Goal: Task Accomplishment & Management: Manage account settings

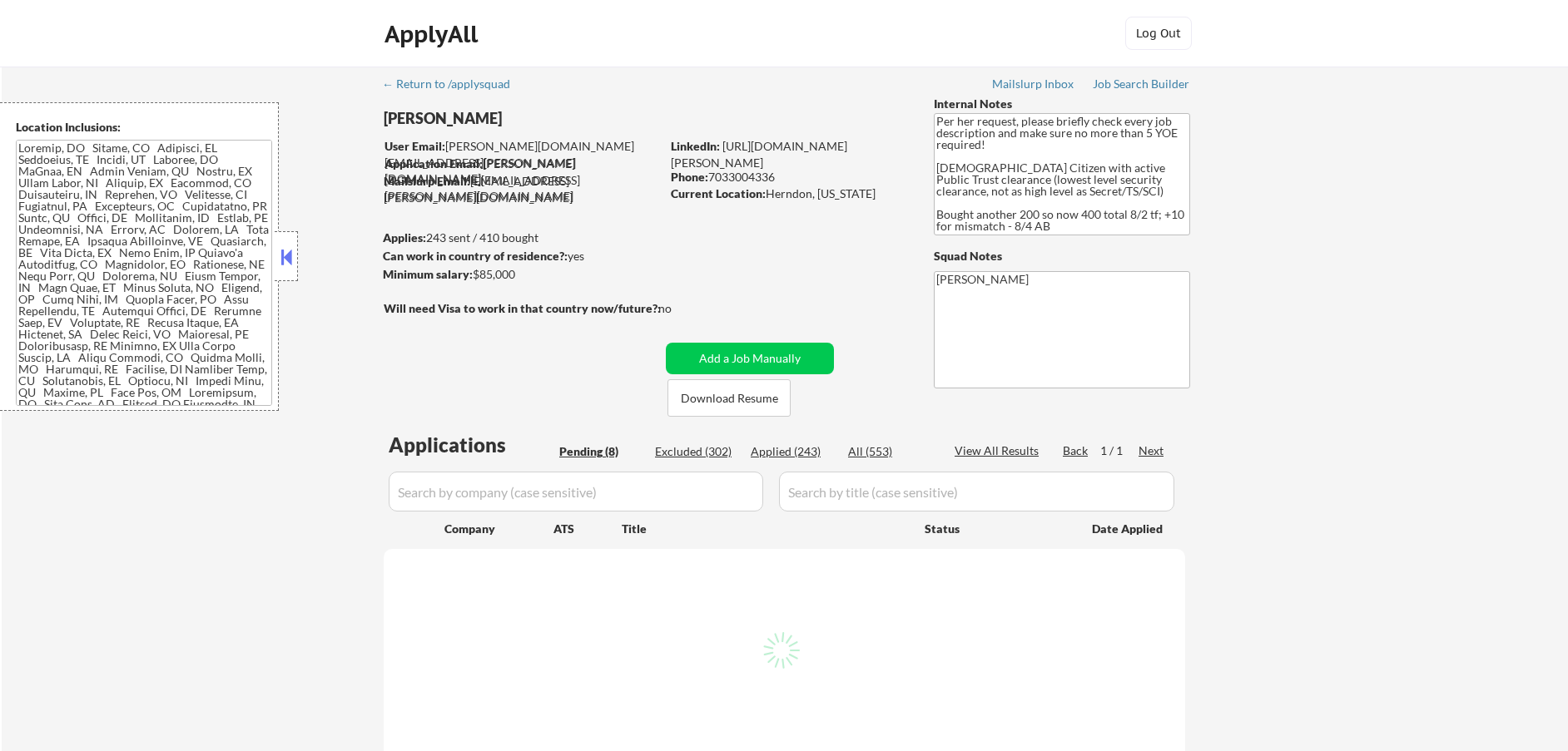
select select ""pending""
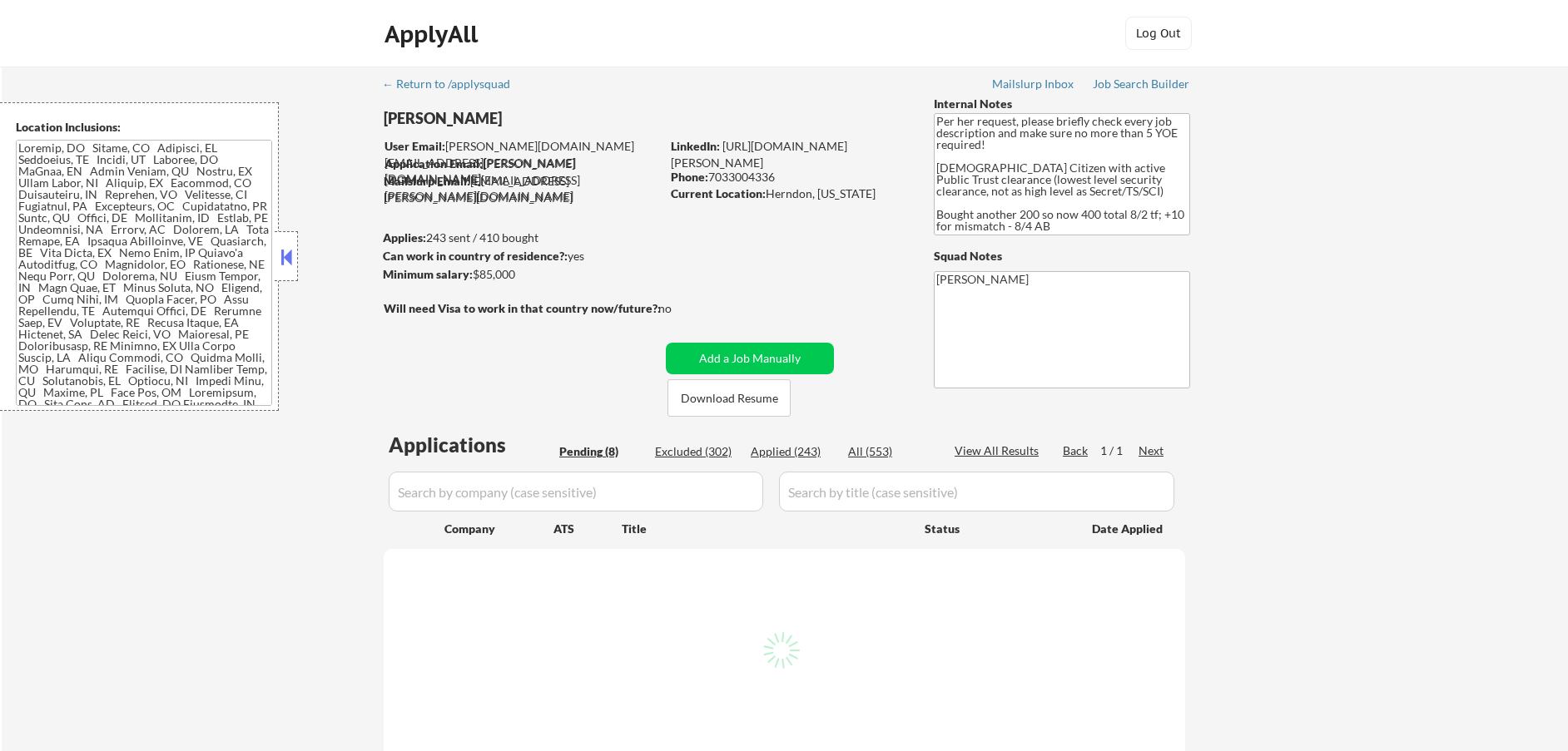
select select ""pending""
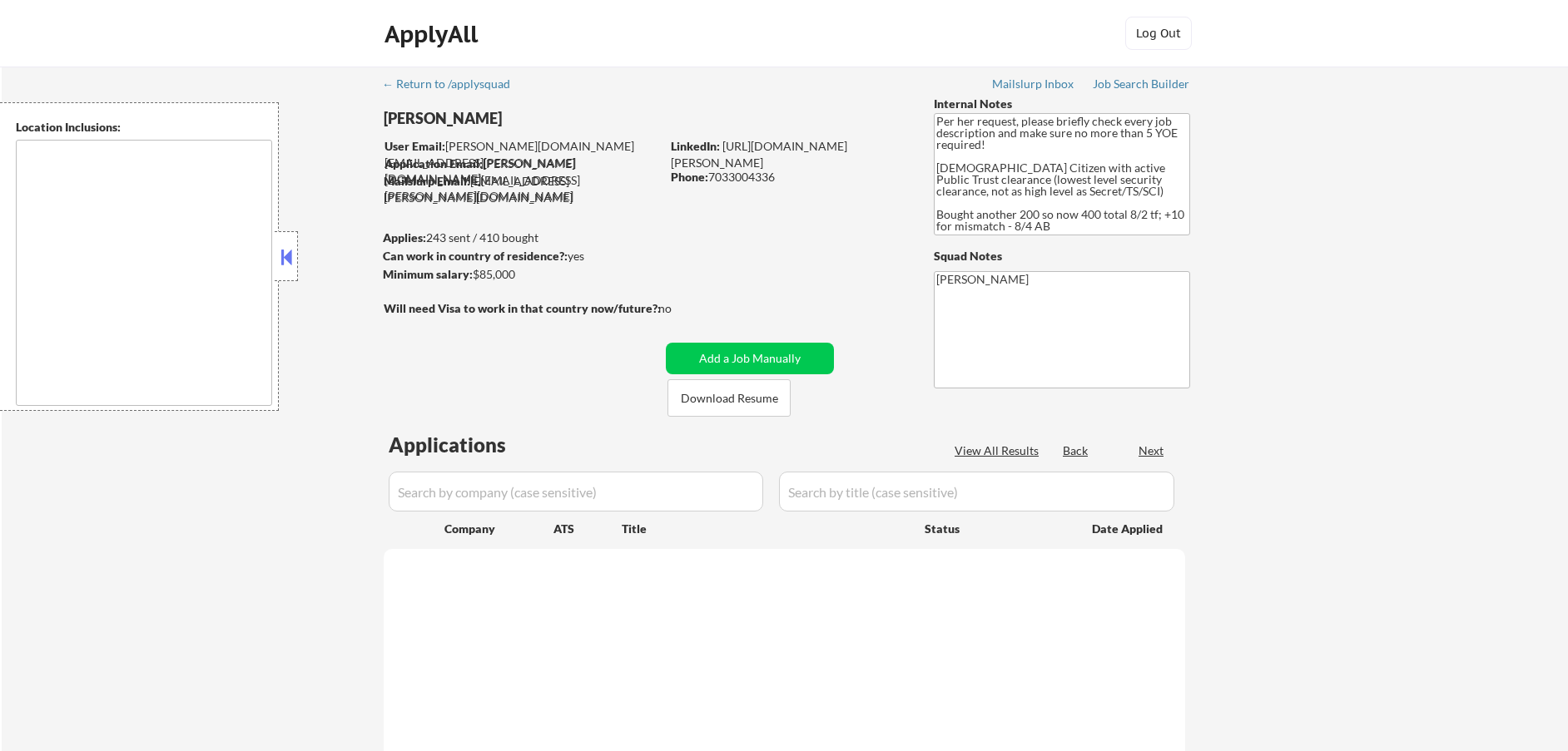
type textarea "Herndon, VA Reston, VA Sterling, VA Chantilly, VA Vienna, VA Fairfax, VA McLean…"
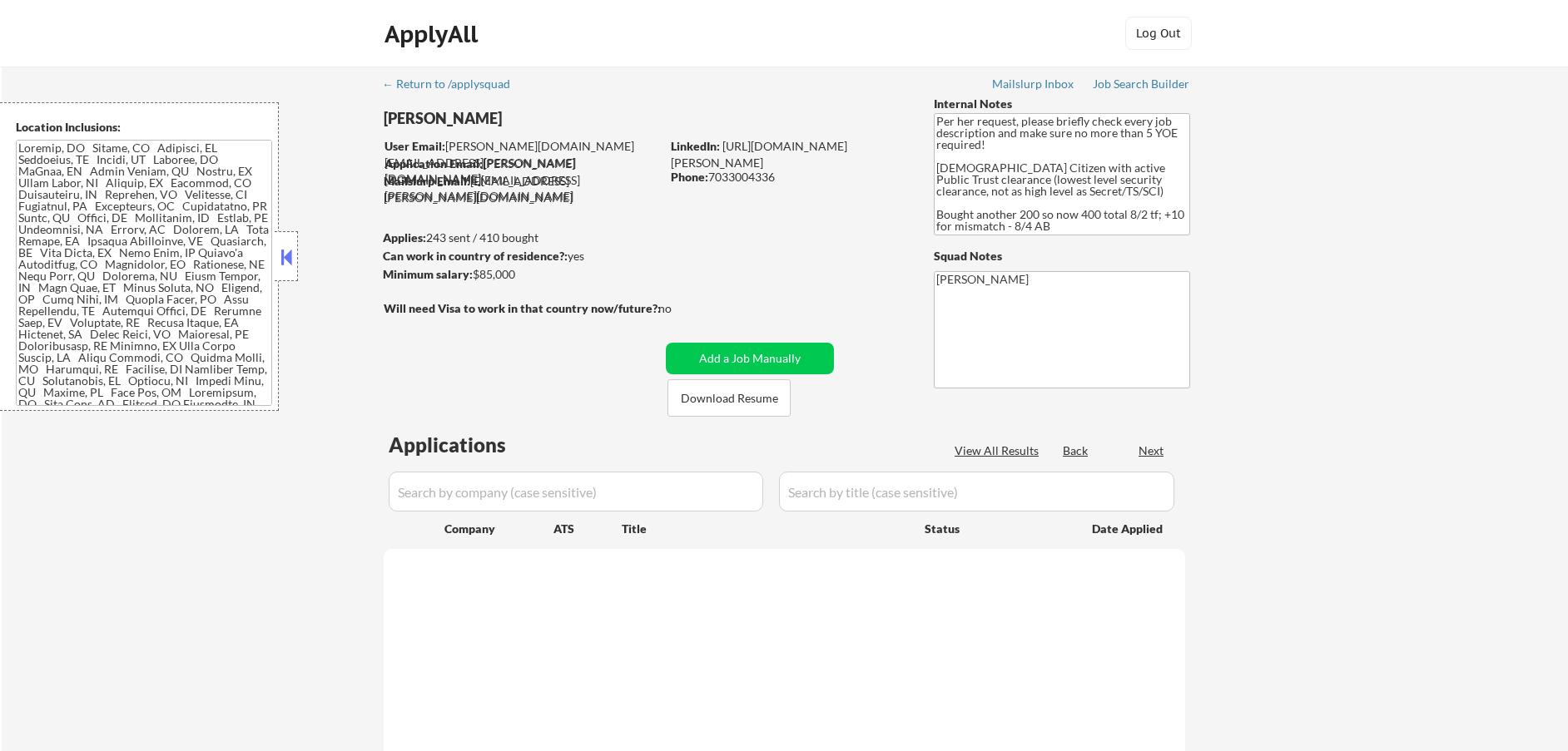
select select ""pending""
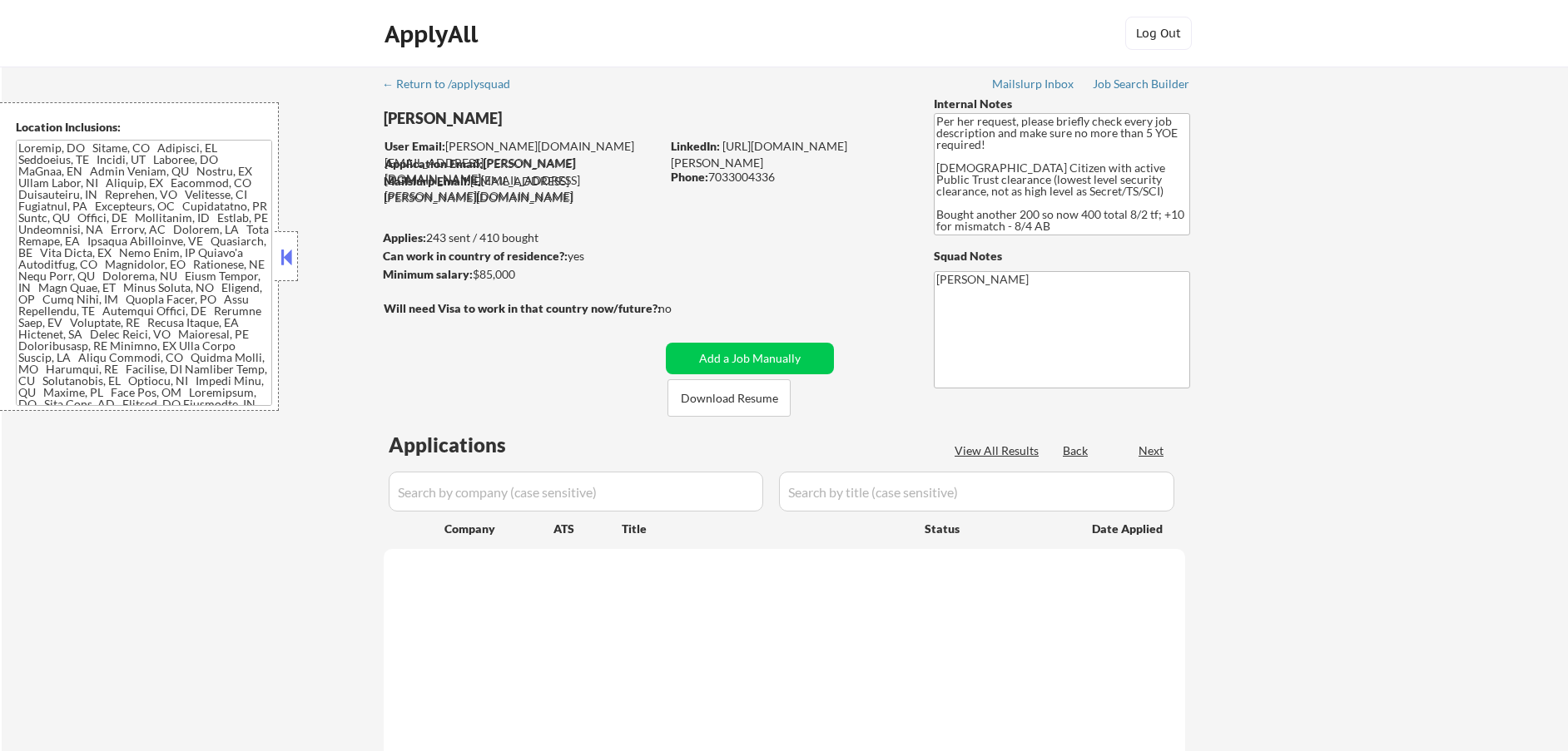
select select ""pending""
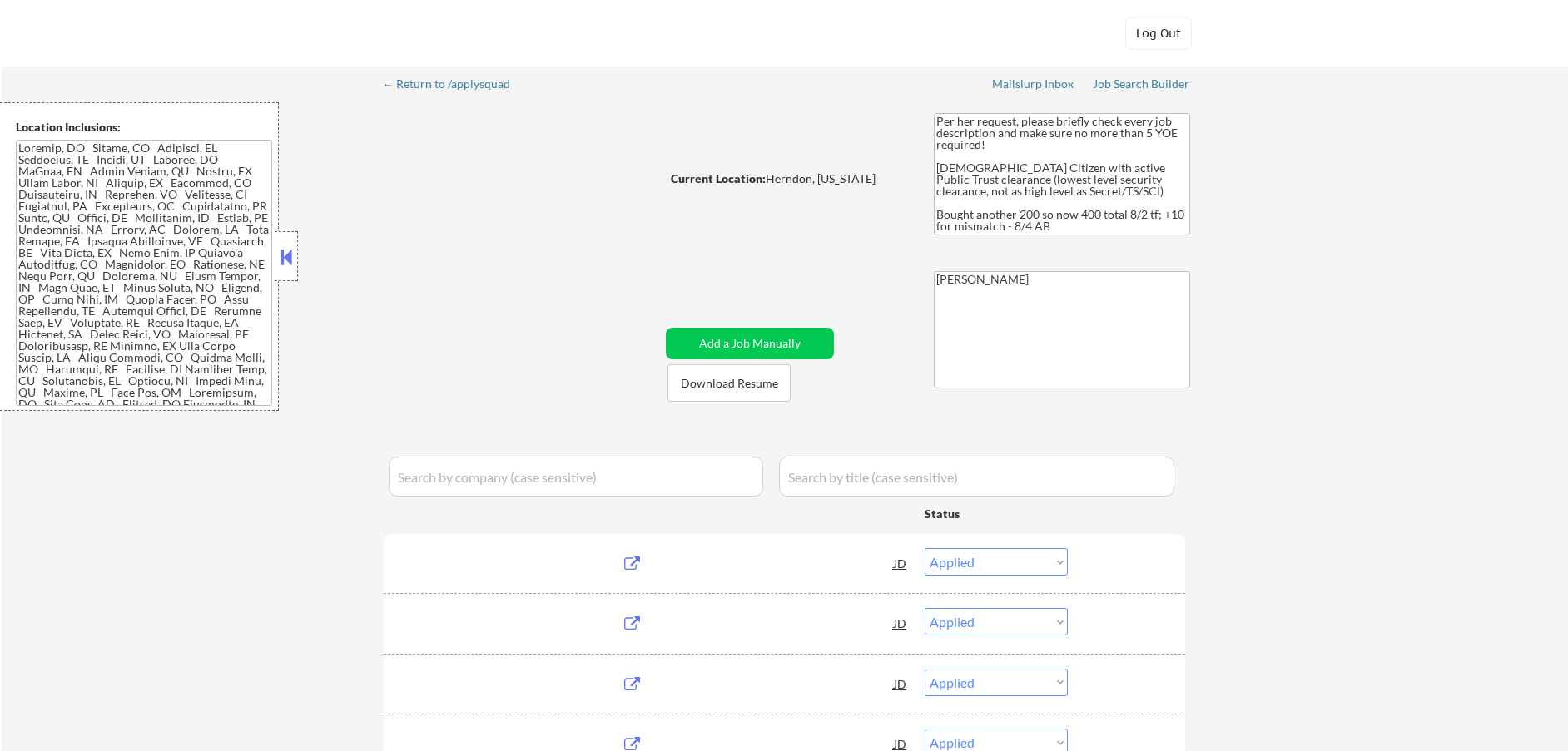
select select ""applied""
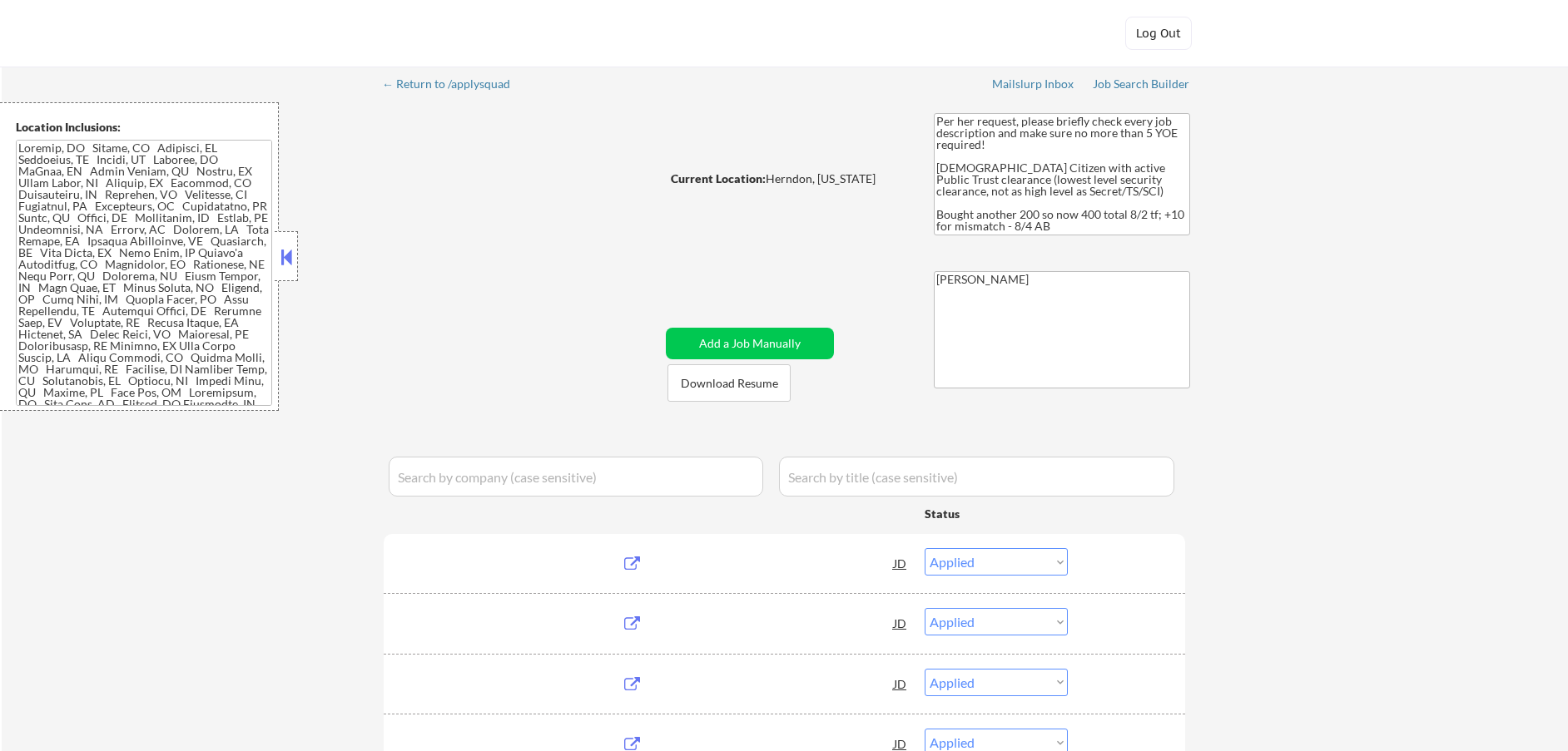
select select ""applied""
select select ""pending""
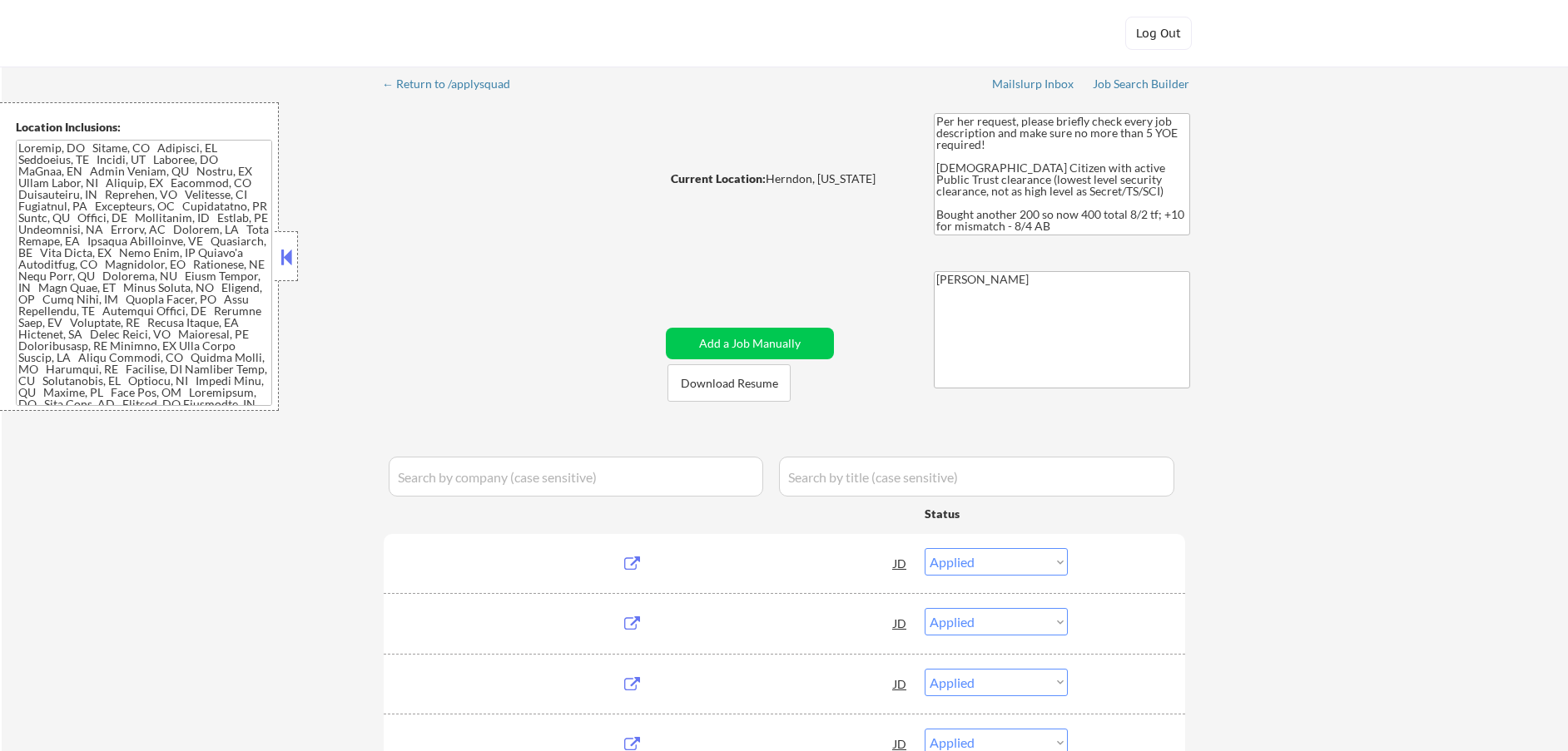
select select ""pending""
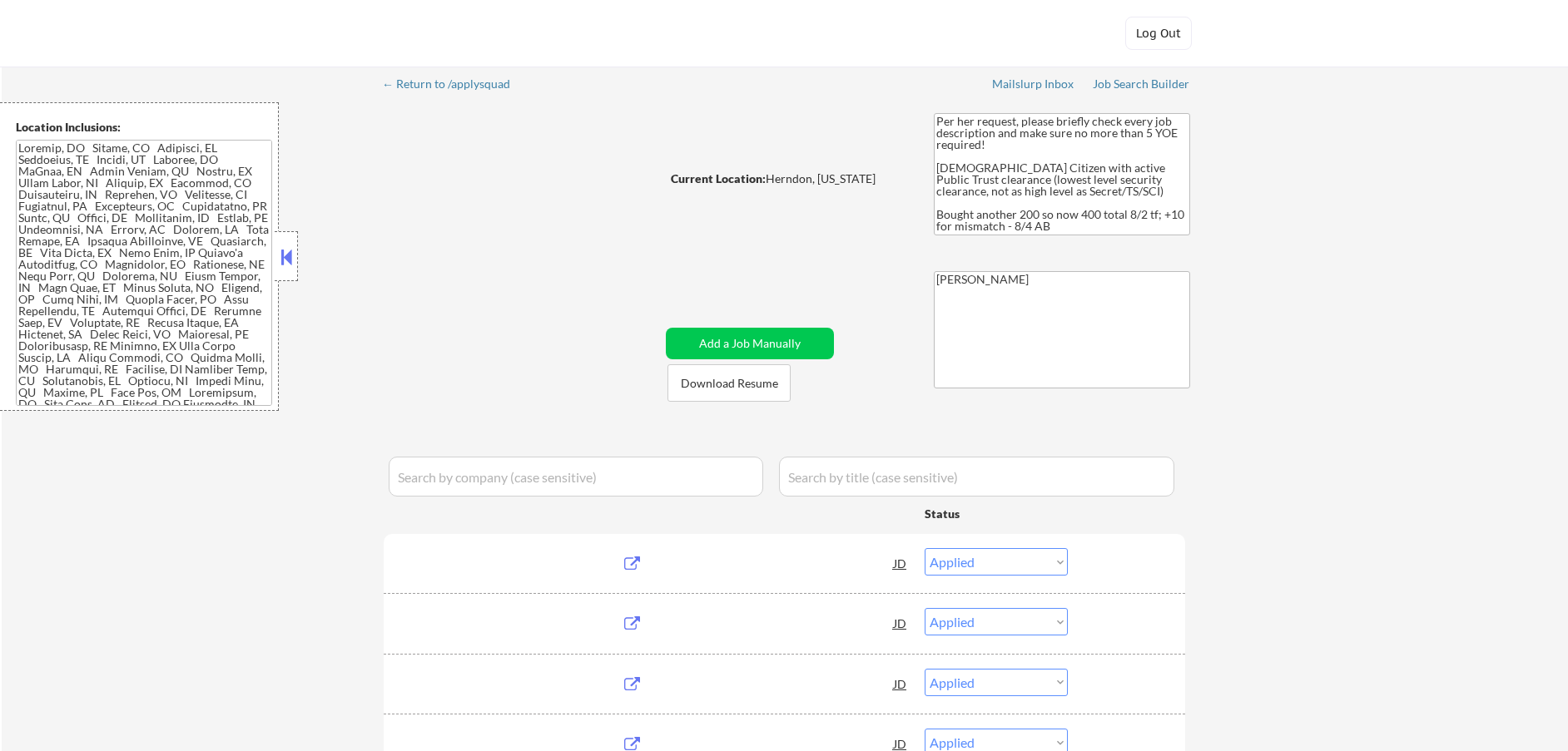
select select ""pending""
